Goal: Check status: Check status

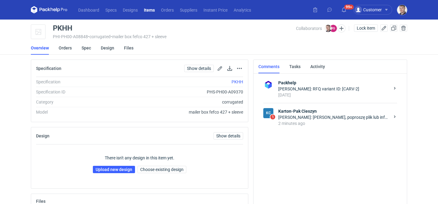
click at [298, 125] on div "2 minutes ago" at bounding box center [334, 123] width 112 height 6
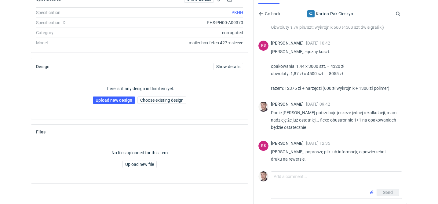
scroll to position [406, 0]
click at [347, 179] on textarea "Comment message" at bounding box center [336, 180] width 130 height 17
type textarea "g"
type textarea "załączam"
click at [373, 192] on input "file" at bounding box center [371, 192] width 5 height 6
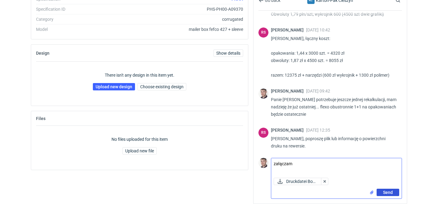
click at [385, 190] on span "Send" at bounding box center [388, 192] width 10 height 4
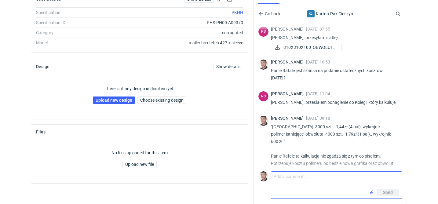
scroll to position [0, 0]
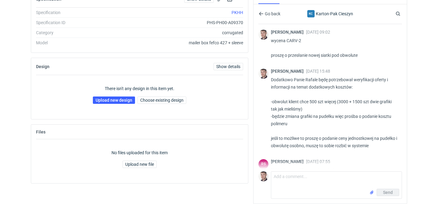
click at [274, 17] on div "Go back KC Karton-Pak Cieszyn Search" at bounding box center [331, 13] width 144 height 21
click at [273, 17] on button "Go back" at bounding box center [270, 13] width 22 height 7
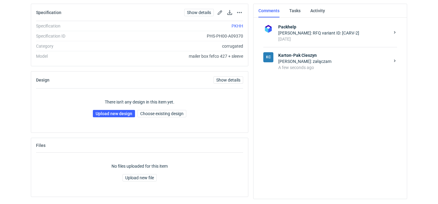
click at [290, 67] on div "A few seconds ago" at bounding box center [334, 67] width 112 height 6
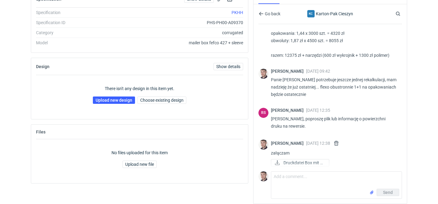
scroll to position [441, 0]
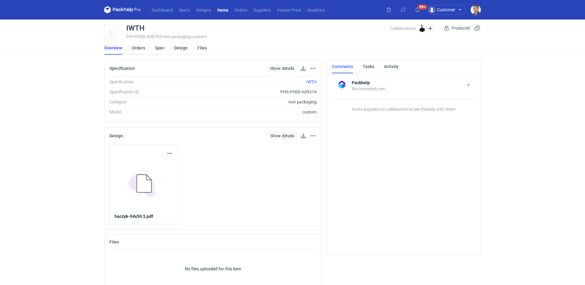
click at [144, 47] on link "Orders" at bounding box center [138, 47] width 13 height 13
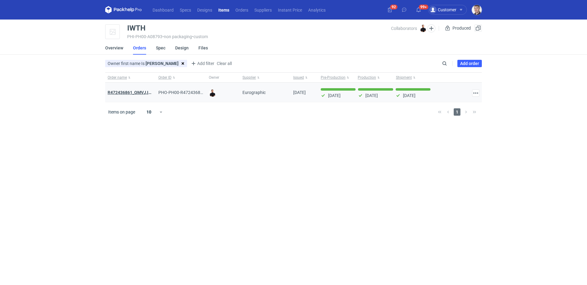
click at [135, 93] on strong "R472436861_QMVJ,IWTH" at bounding box center [133, 92] width 50 height 5
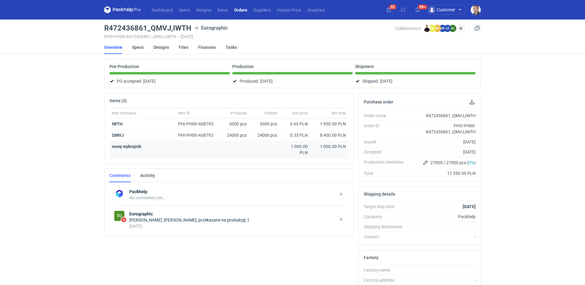
scroll to position [8, 0]
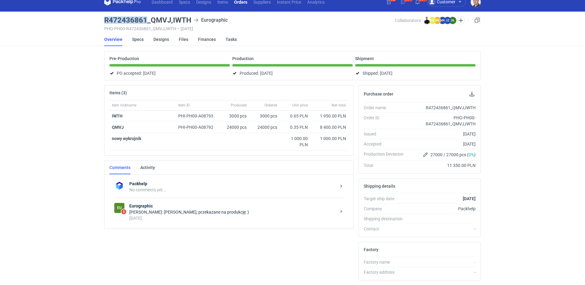
drag, startPoint x: 101, startPoint y: 20, endPoint x: 145, endPoint y: 20, distance: 44.3
click at [145, 20] on div "Dashboard Specs Designs Items Orders Suppliers Instant Price Analytics 92 99+ 9…" at bounding box center [292, 134] width 585 height 285
copy h3 "R472436861"
click at [226, 219] on div "12 days ago" at bounding box center [232, 218] width 207 height 6
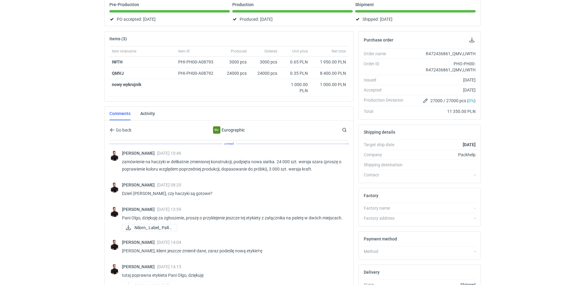
scroll to position [42, 0]
